Goal: Navigation & Orientation: Find specific page/section

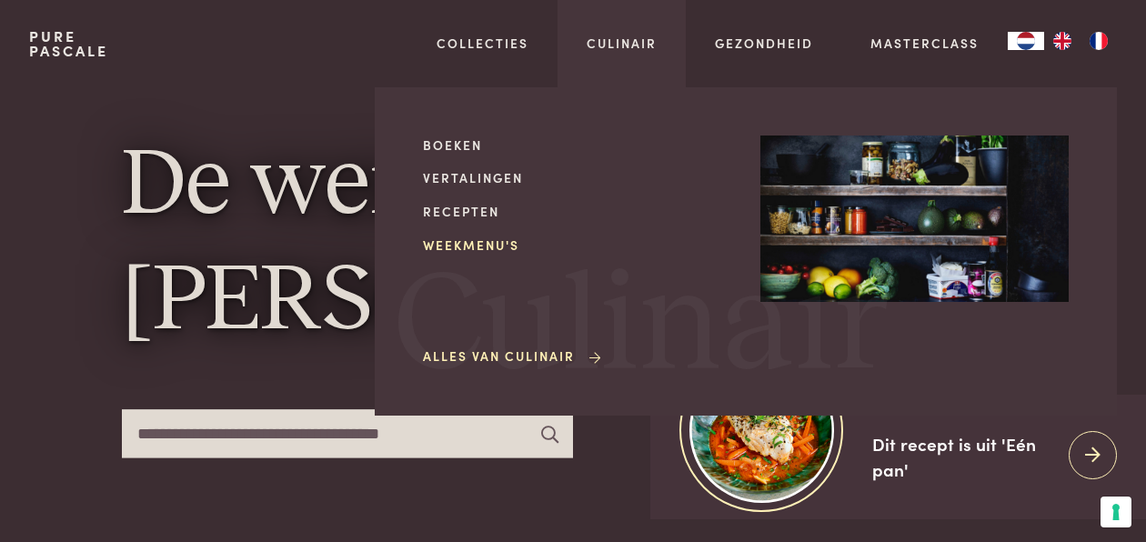
click at [453, 248] on link "Weekmenu's" at bounding box center [577, 244] width 308 height 19
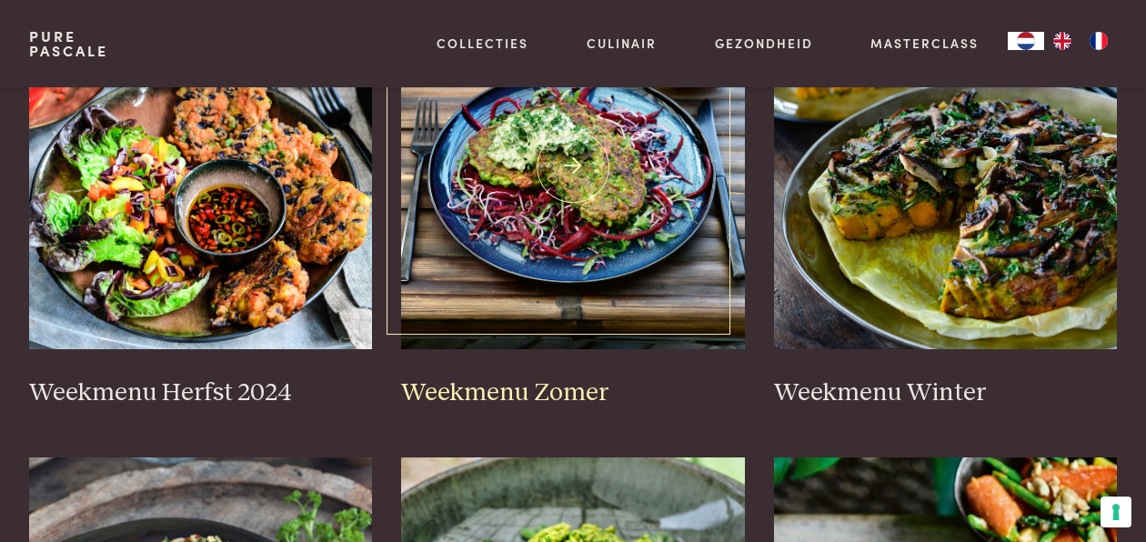
scroll to position [546, 0]
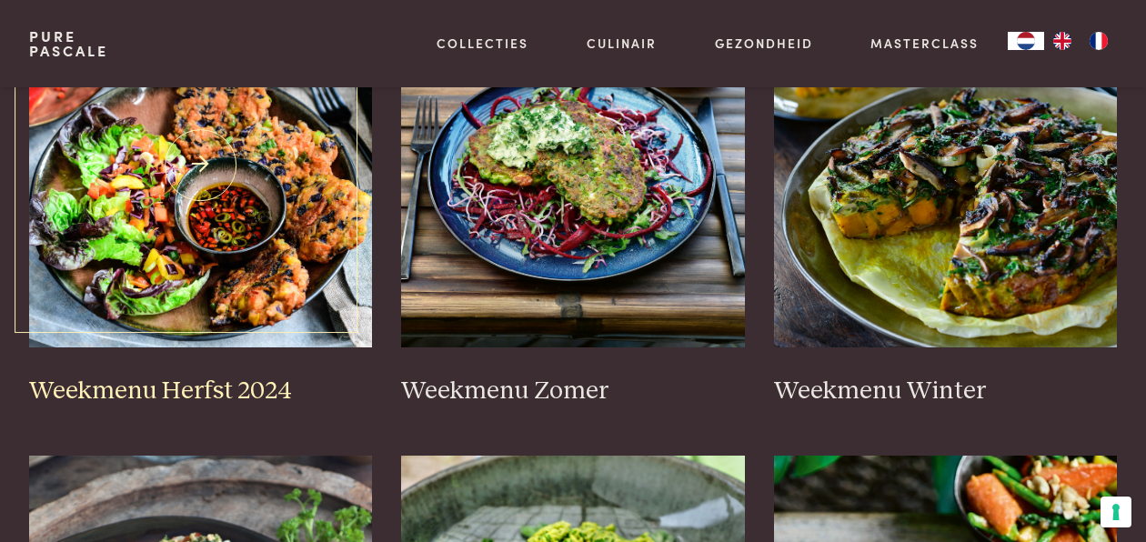
click at [124, 245] on img at bounding box center [201, 166] width 344 height 364
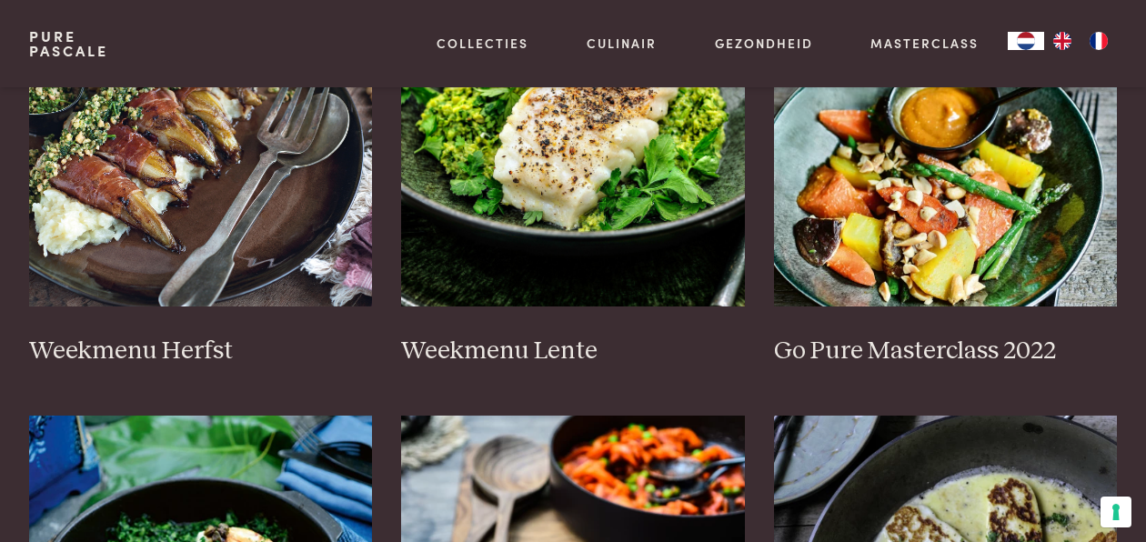
scroll to position [1091, 0]
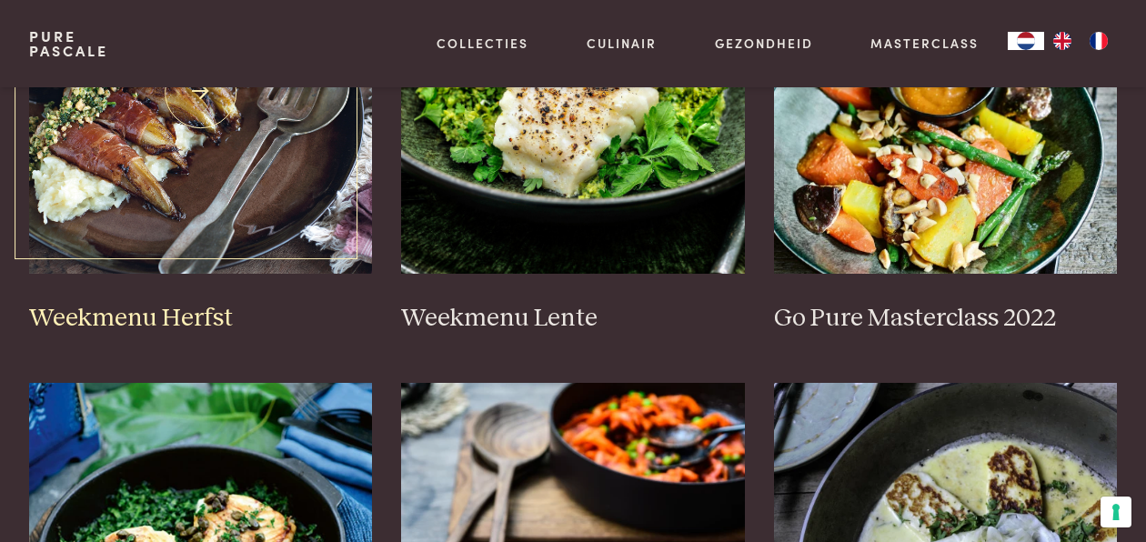
click at [253, 233] on img at bounding box center [201, 92] width 344 height 364
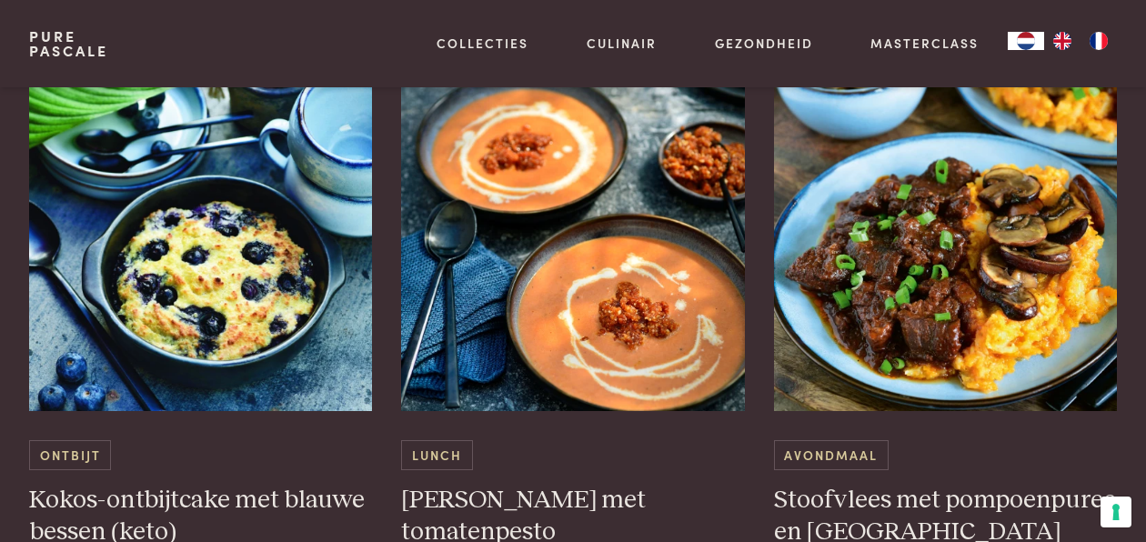
scroll to position [4819, 0]
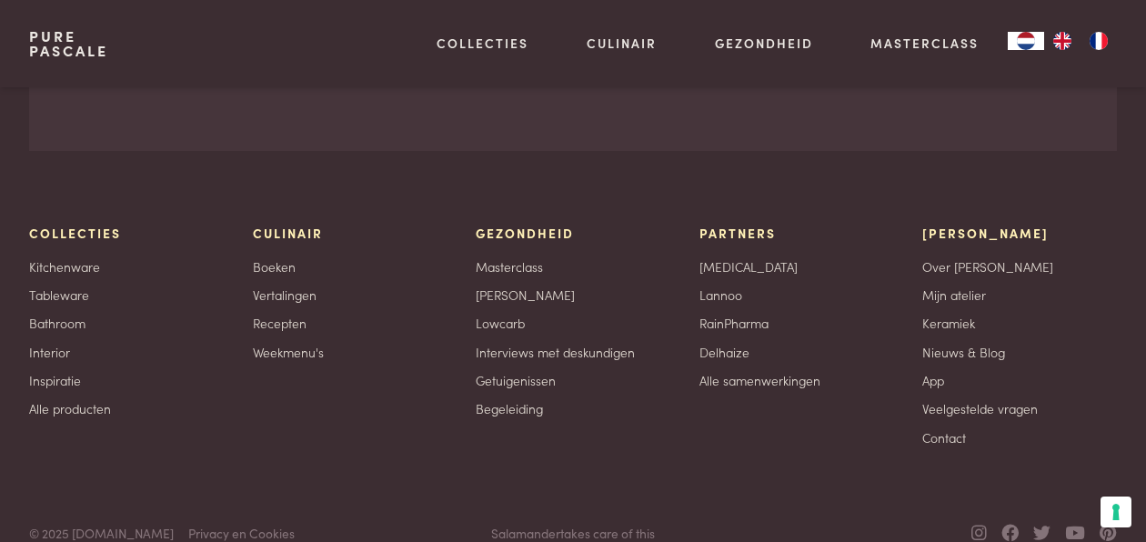
scroll to position [7639, 0]
click at [58, 341] on link "Interior" at bounding box center [49, 350] width 41 height 19
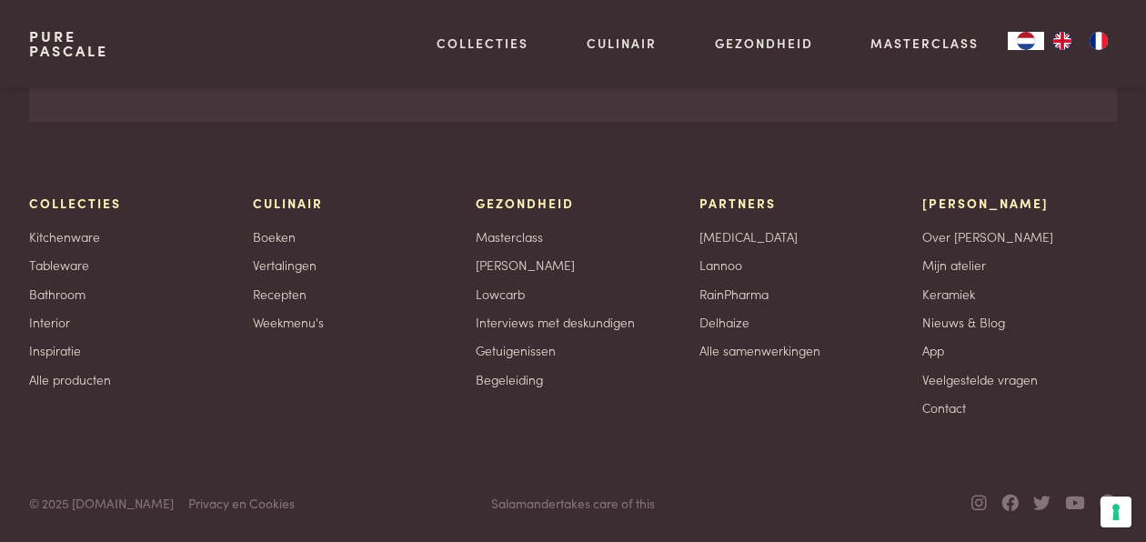
scroll to position [1588, 0]
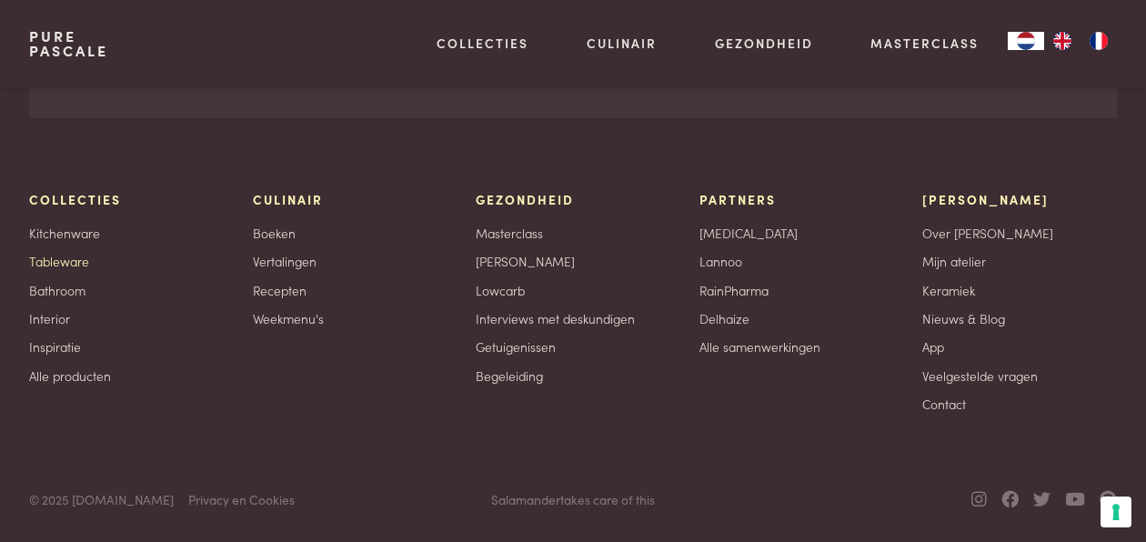
click at [74, 265] on link "Tableware" at bounding box center [59, 261] width 60 height 19
